Goal: Information Seeking & Learning: Compare options

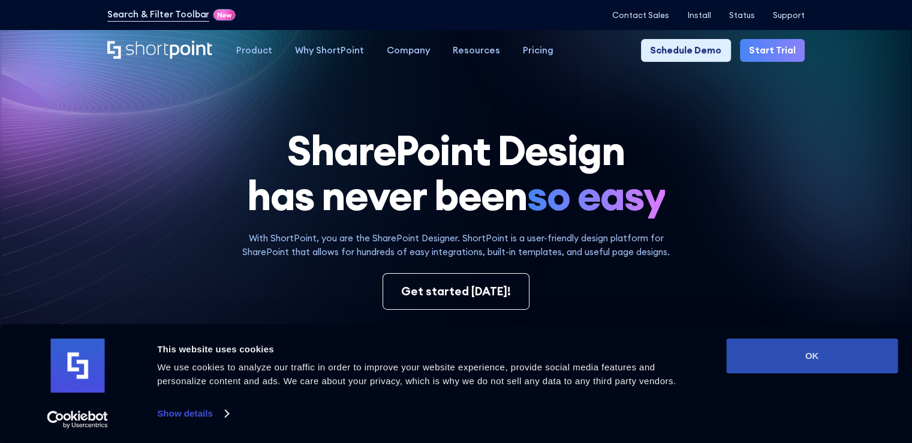
click at [814, 370] on button "OK" at bounding box center [812, 355] width 172 height 35
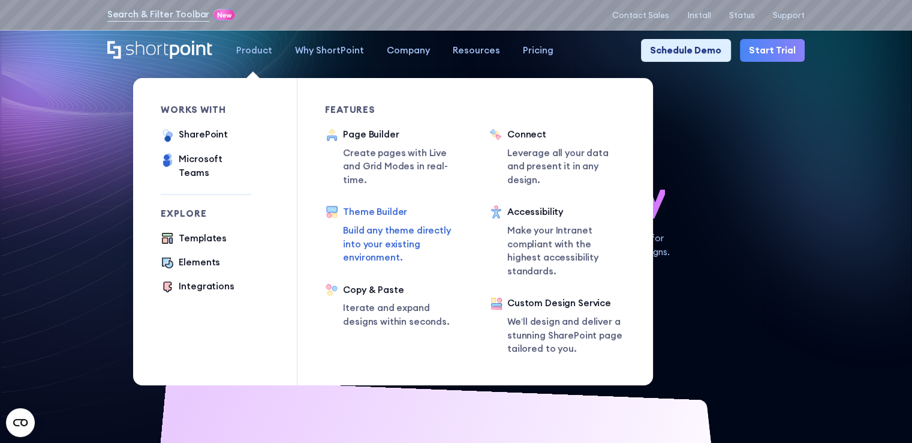
click at [369, 205] on div "Theme Builder" at bounding box center [402, 212] width 119 height 14
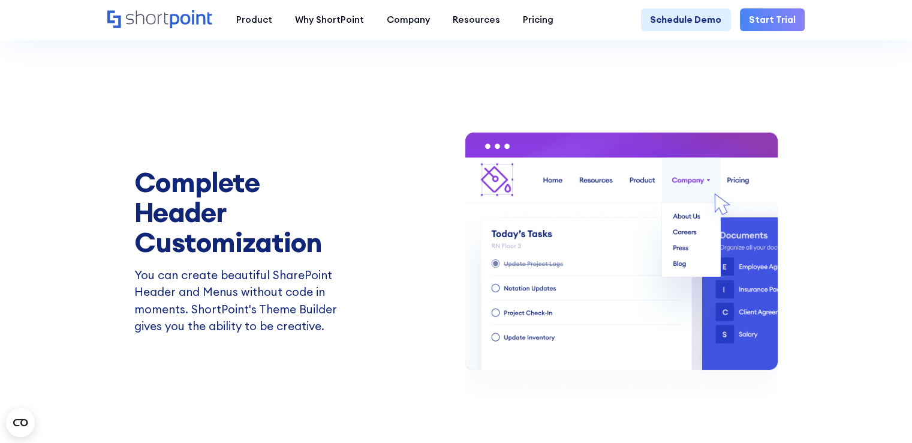
scroll to position [1739, 0]
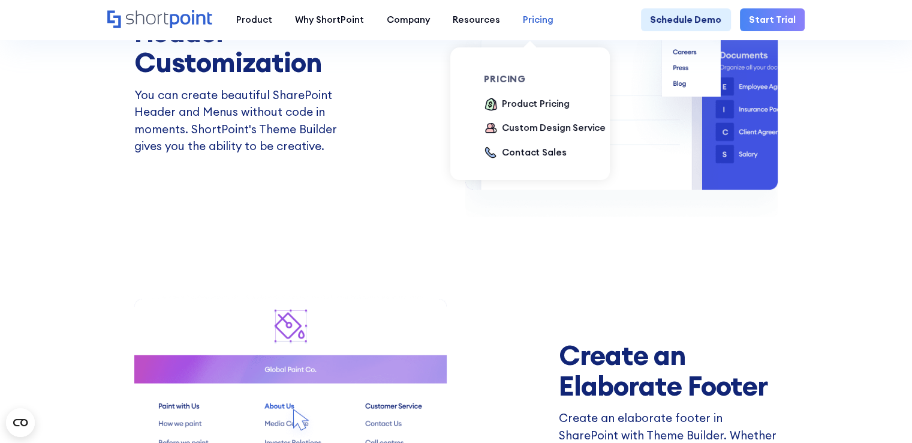
click at [532, 22] on div "Pricing" at bounding box center [538, 20] width 31 height 14
click at [528, 106] on div "Product Pricing" at bounding box center [536, 104] width 68 height 14
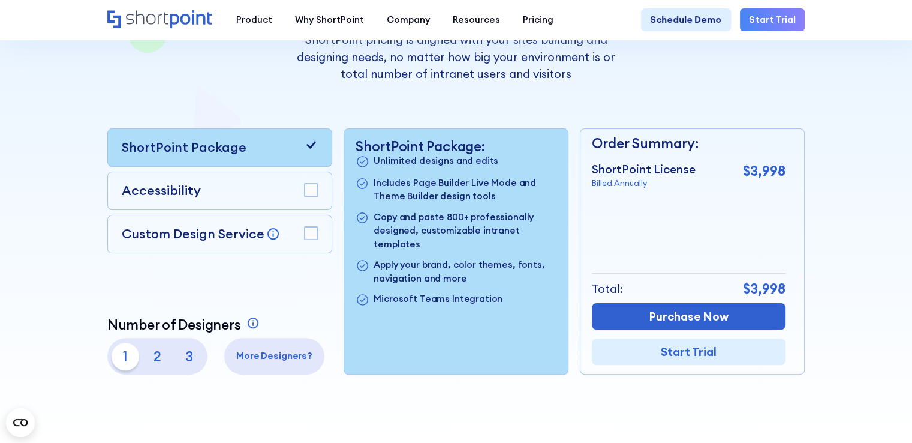
scroll to position [240, 0]
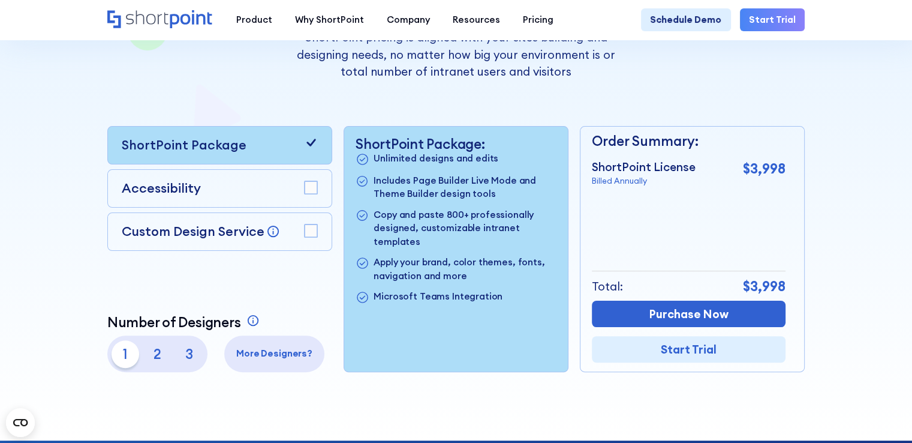
click at [252, 190] on div "Accessibility" at bounding box center [220, 188] width 197 height 19
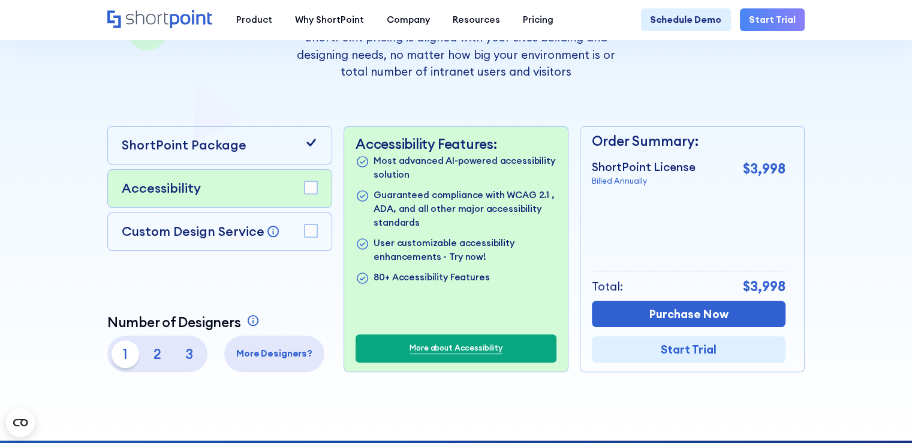
click at [317, 154] on div "ShortPoint Package" at bounding box center [219, 145] width 225 height 38
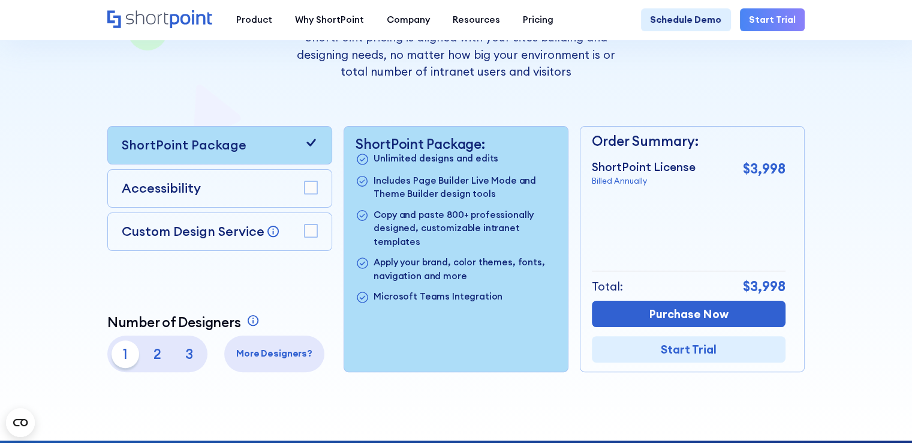
click at [311, 148] on icon at bounding box center [311, 143] width 14 height 14
click at [312, 189] on rect at bounding box center [311, 187] width 13 height 13
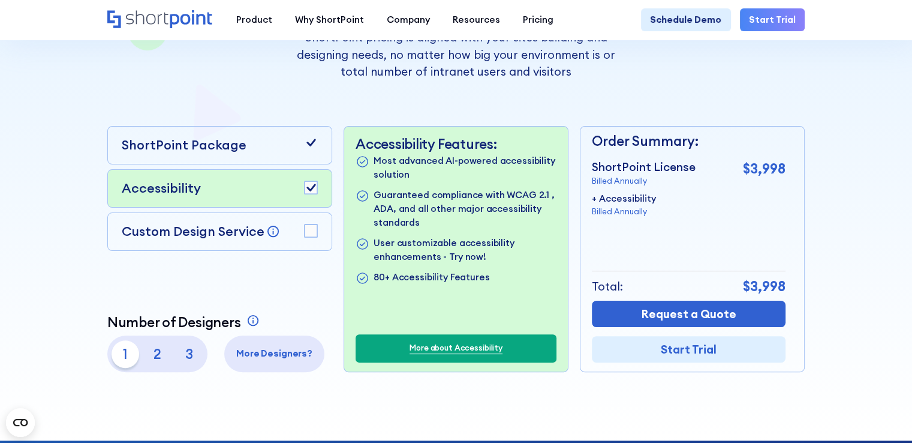
click at [309, 235] on rect at bounding box center [311, 230] width 13 height 13
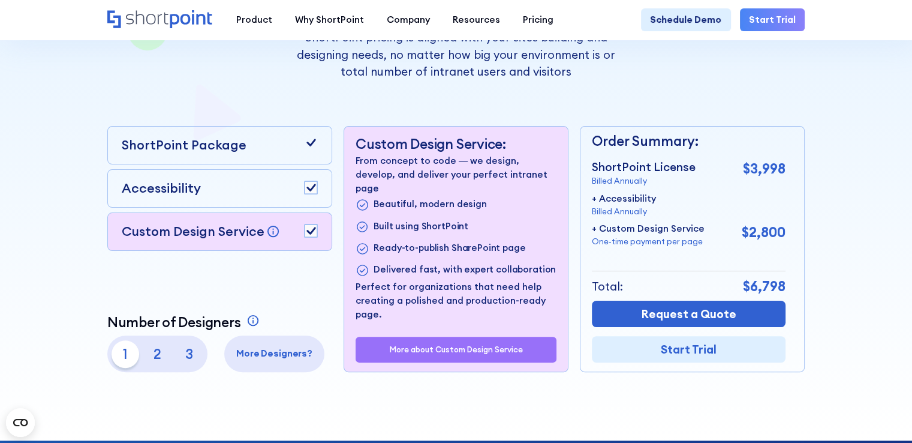
click at [309, 235] on rect at bounding box center [311, 230] width 13 height 13
click at [312, 202] on div "Accessibility" at bounding box center [219, 188] width 225 height 38
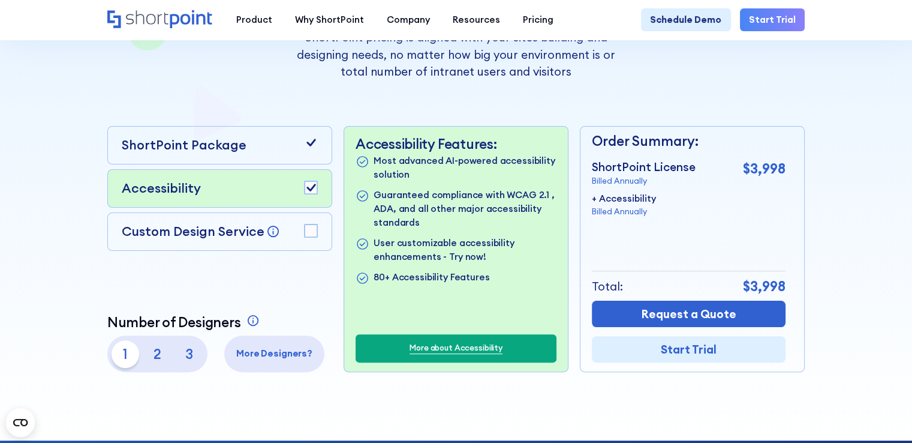
click at [164, 368] on p "2" at bounding box center [158, 354] width 28 height 28
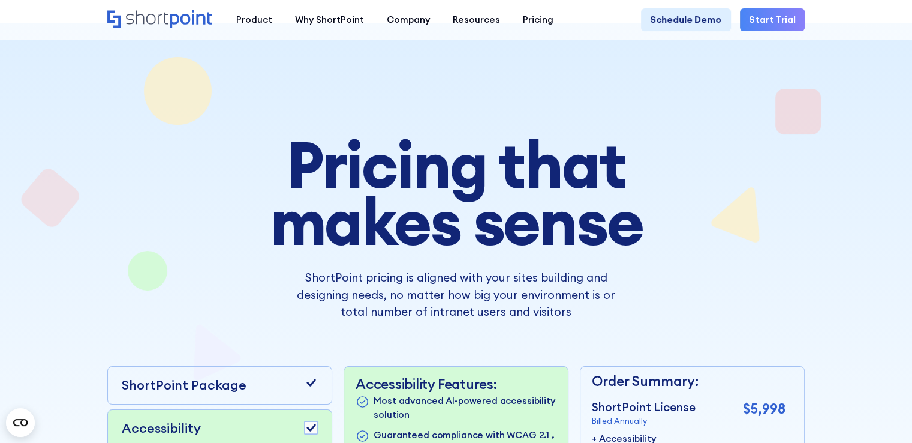
drag, startPoint x: 62, startPoint y: 309, endPoint x: 6, endPoint y: 58, distance: 257.0
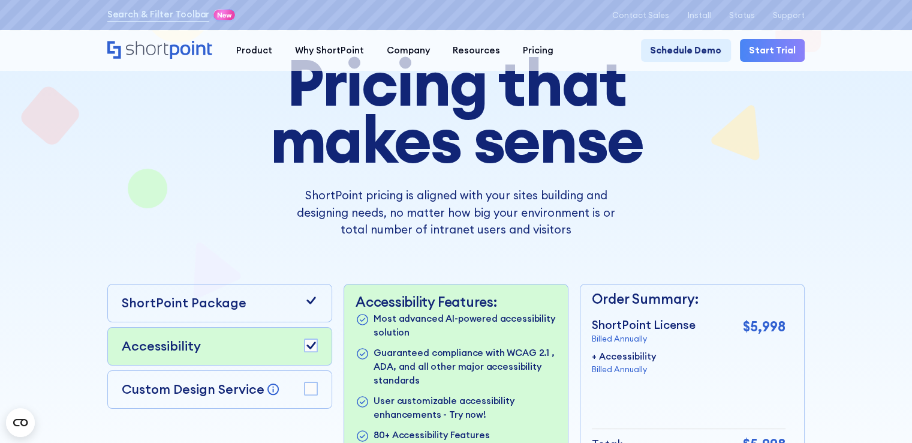
scroll to position [300, 0]
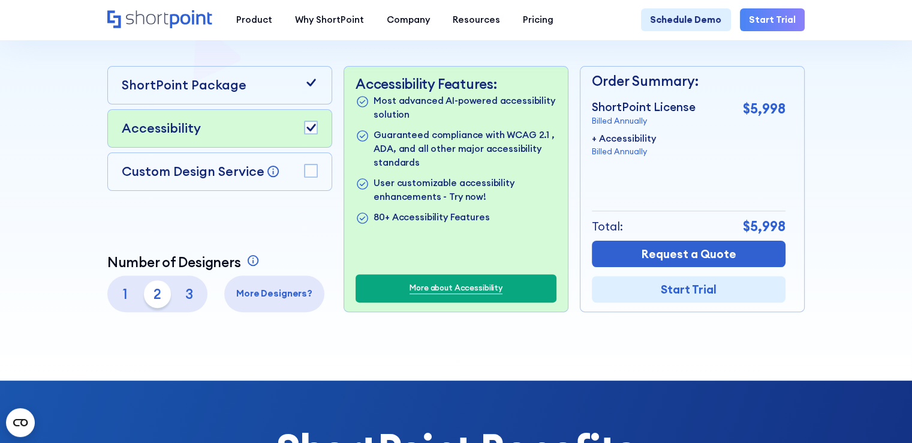
click at [132, 300] on p "1" at bounding box center [126, 294] width 28 height 28
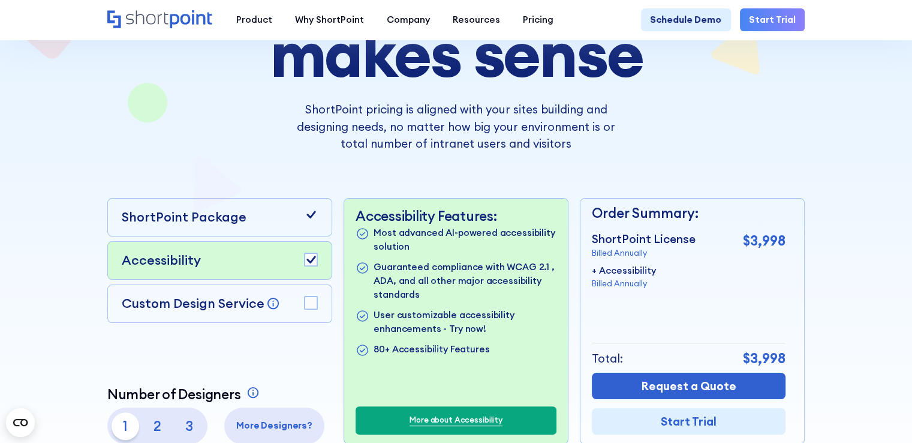
scroll to position [0, 0]
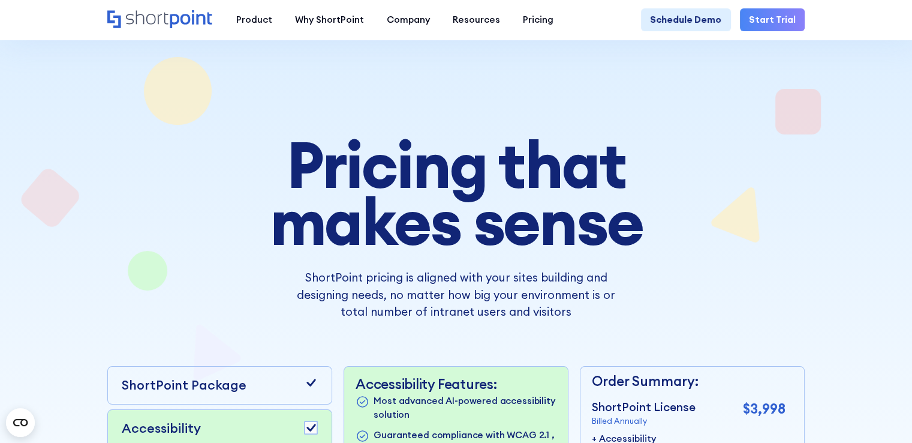
drag, startPoint x: 58, startPoint y: 264, endPoint x: 2, endPoint y: 58, distance: 213.7
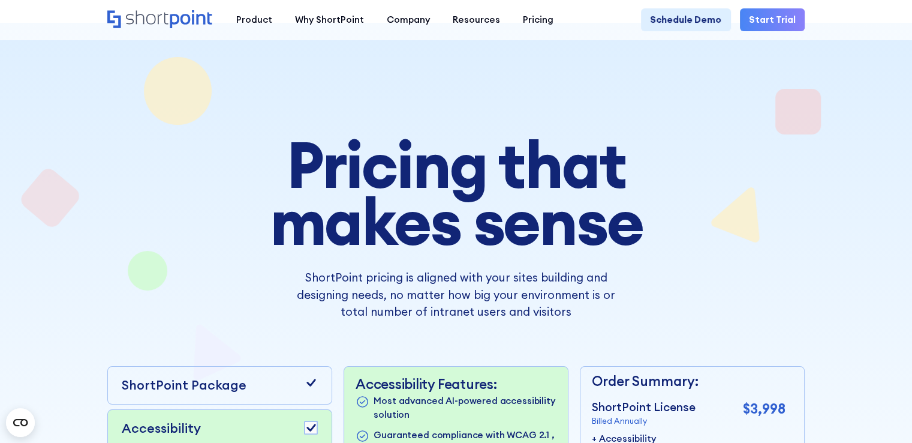
click at [194, 27] on icon "Home" at bounding box center [160, 19] width 106 height 18
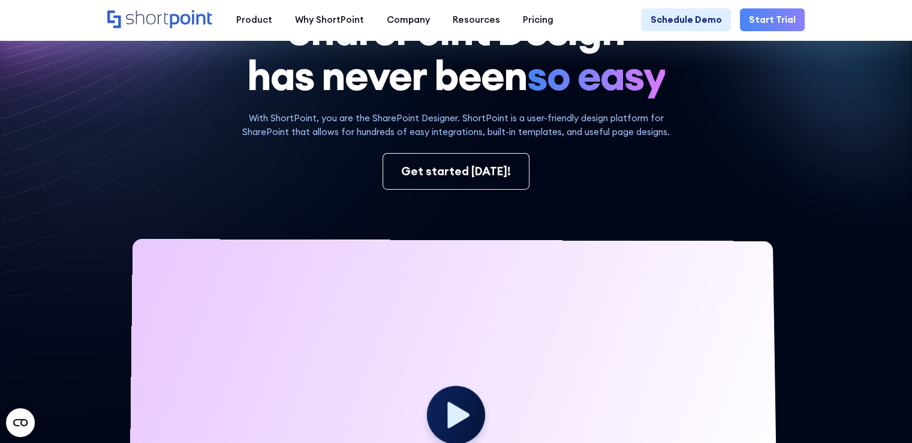
scroll to position [360, 0]
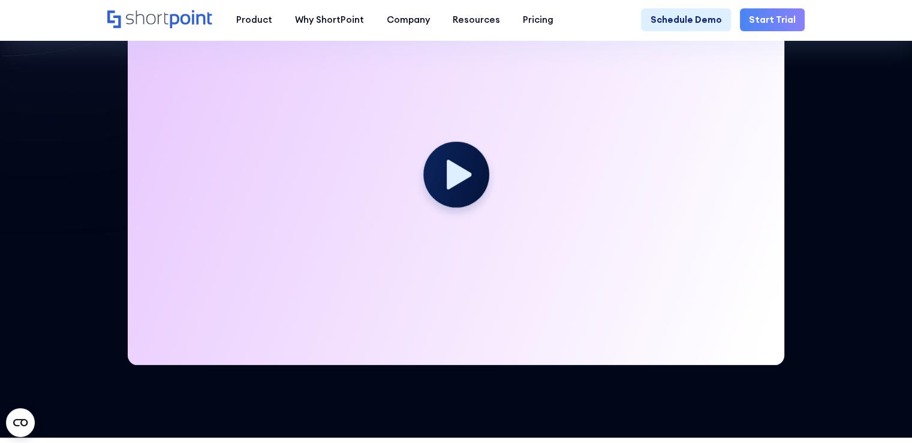
click at [458, 167] on circle at bounding box center [455, 174] width 65 height 65
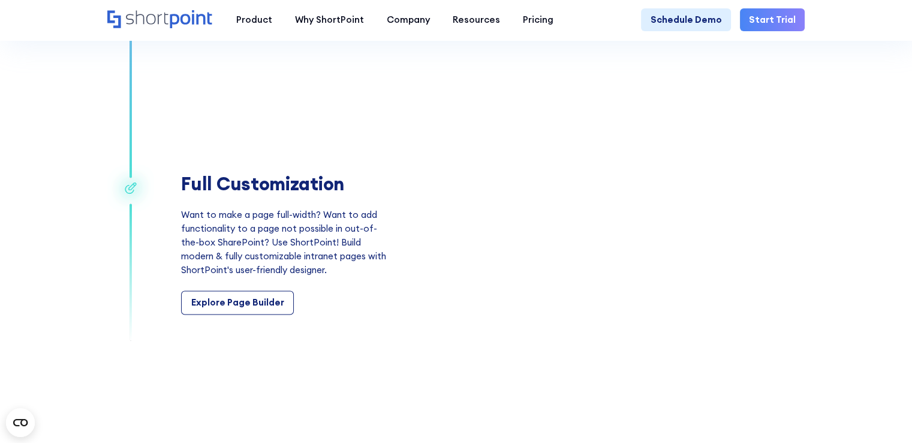
scroll to position [1739, 0]
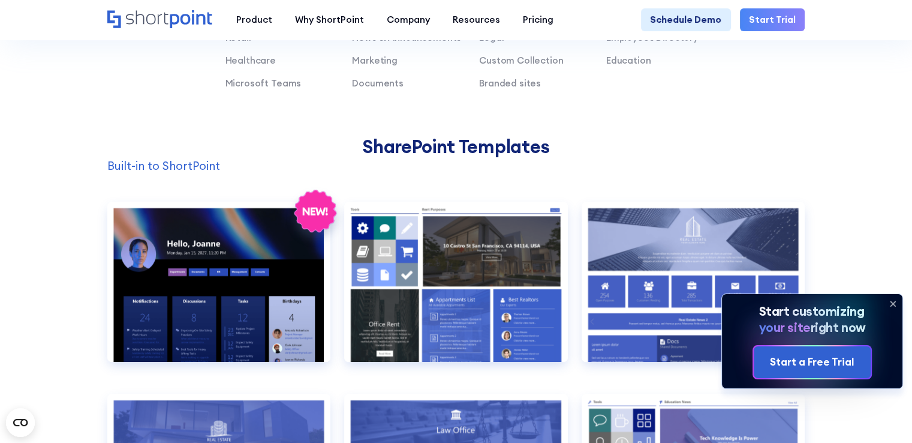
scroll to position [960, 0]
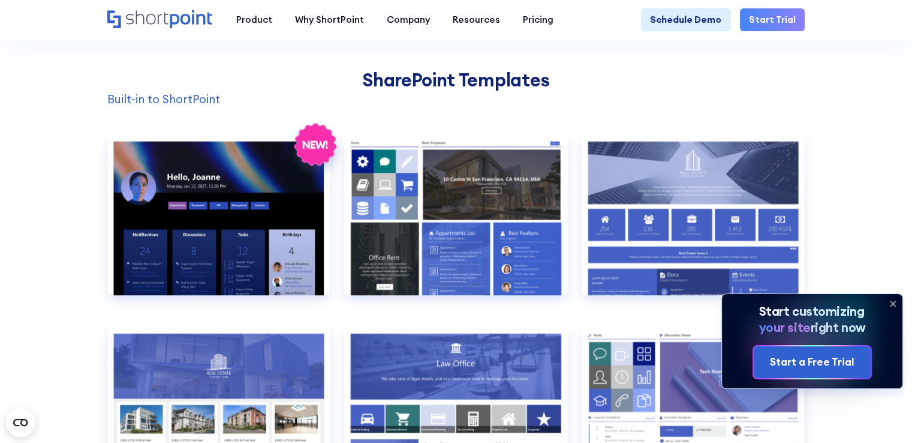
click at [890, 307] on icon at bounding box center [892, 303] width 19 height 19
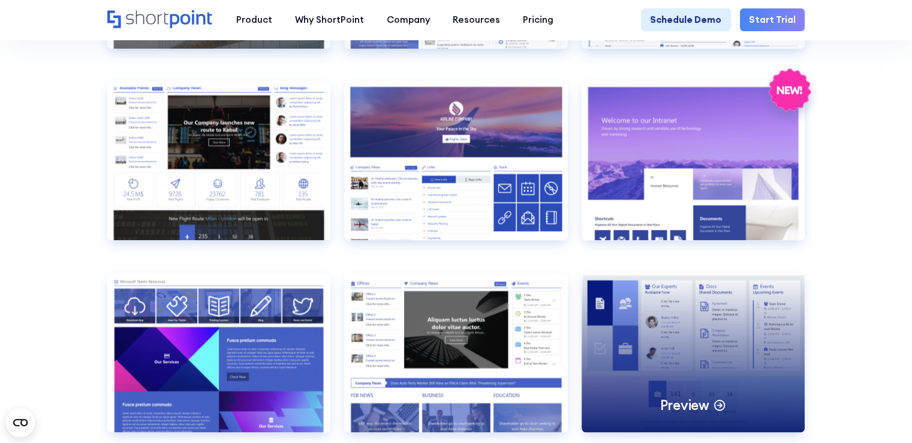
scroll to position [1439, 0]
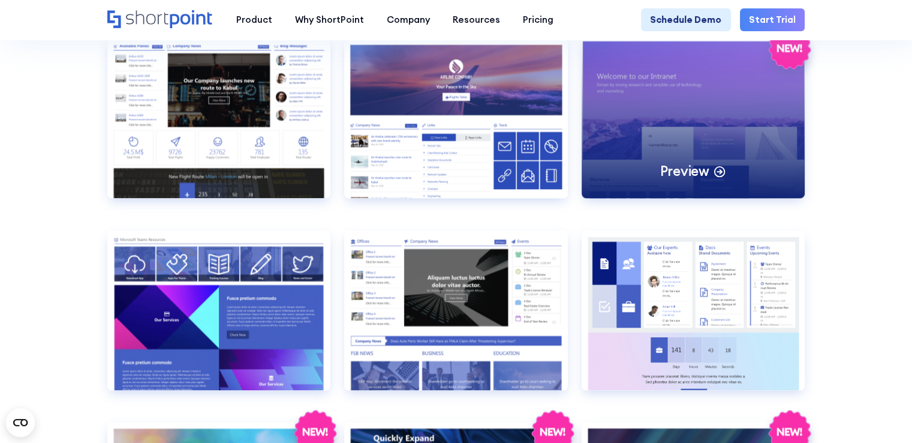
click at [698, 166] on div "Preview" at bounding box center [694, 118] width 224 height 160
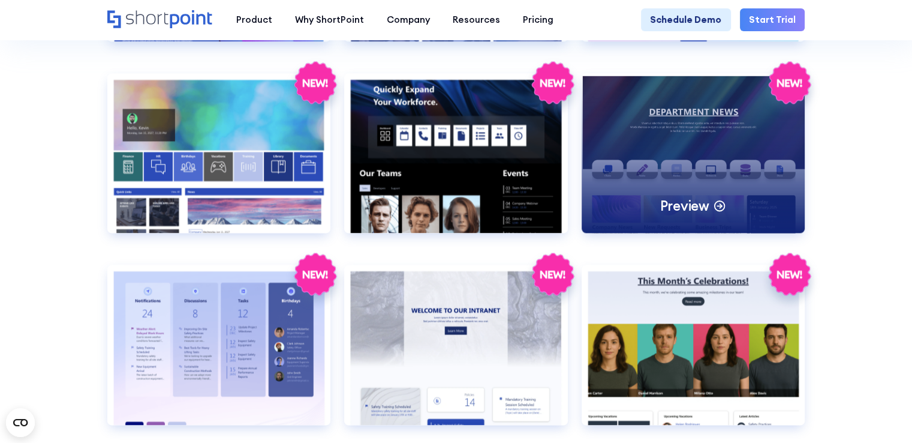
scroll to position [1859, 0]
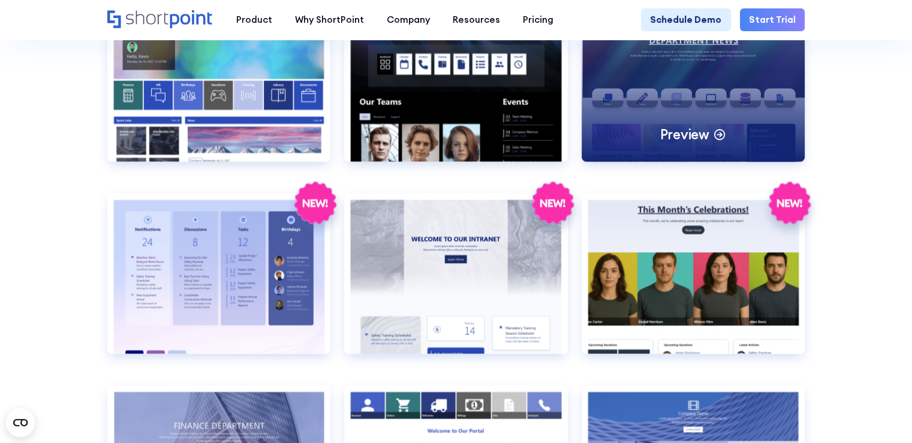
click at [704, 143] on p "Preview" at bounding box center [684, 134] width 49 height 18
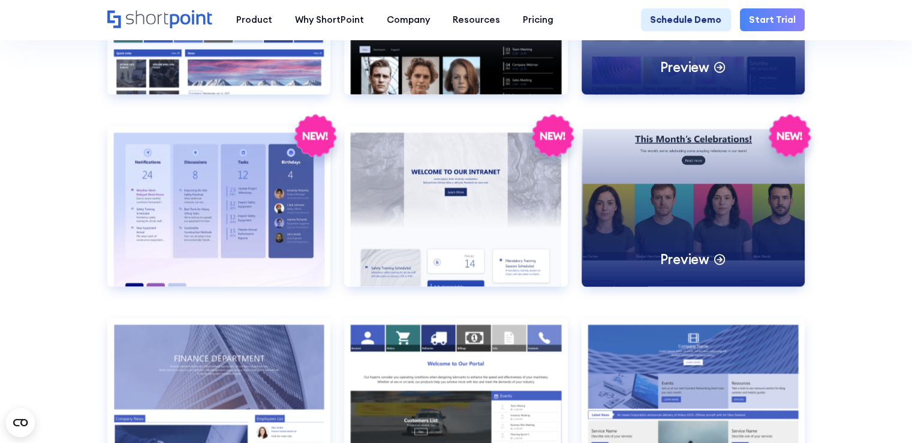
scroll to position [2039, 0]
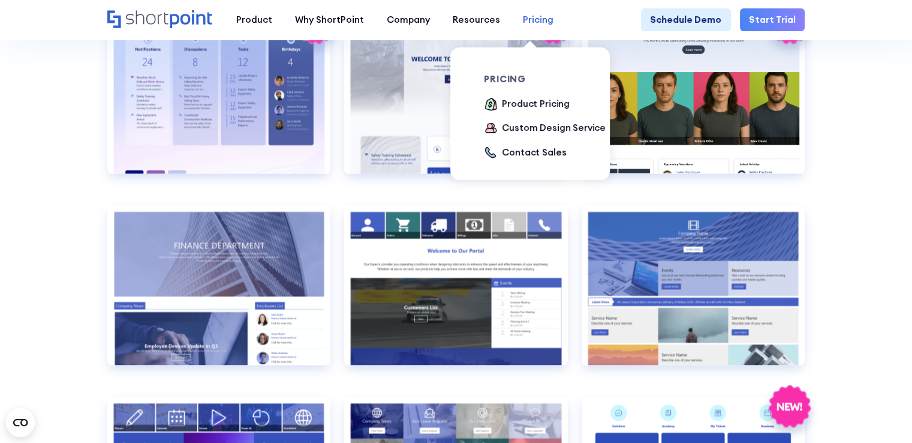
click at [531, 20] on div "Pricing" at bounding box center [538, 20] width 31 height 14
click at [537, 97] on div "pricing Product Pricing Custom Design Service Contact Sales" at bounding box center [548, 117] width 128 height 86
click at [541, 103] on div "Product Pricing" at bounding box center [536, 104] width 68 height 14
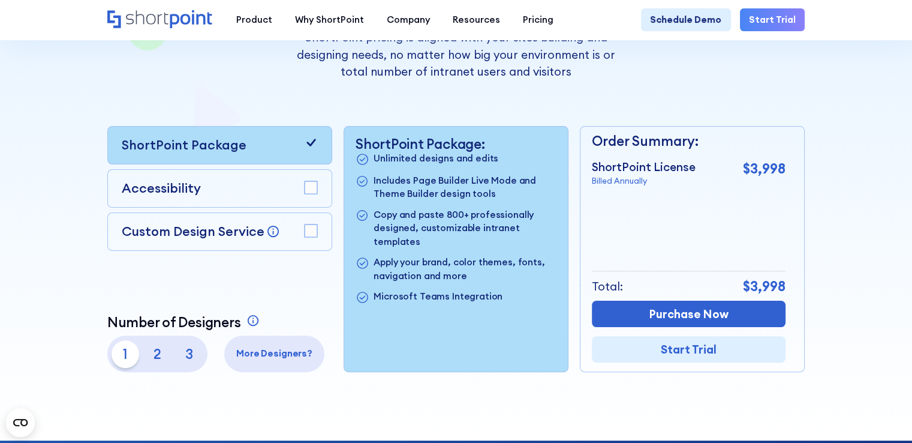
scroll to position [120, 0]
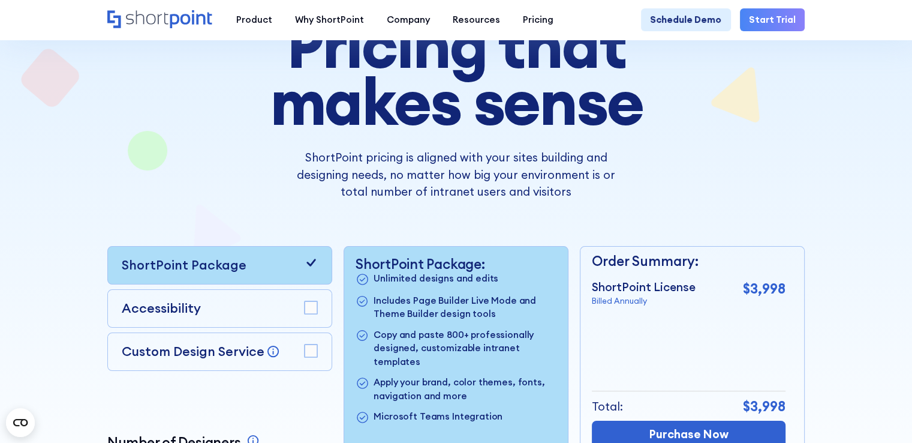
click at [312, 267] on icon at bounding box center [311, 262] width 14 height 14
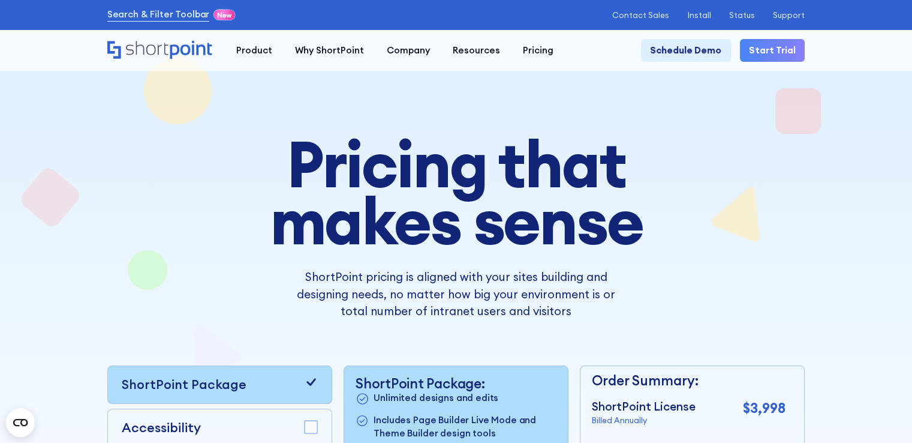
scroll to position [0, 0]
